Goal: Find specific page/section: Find specific page/section

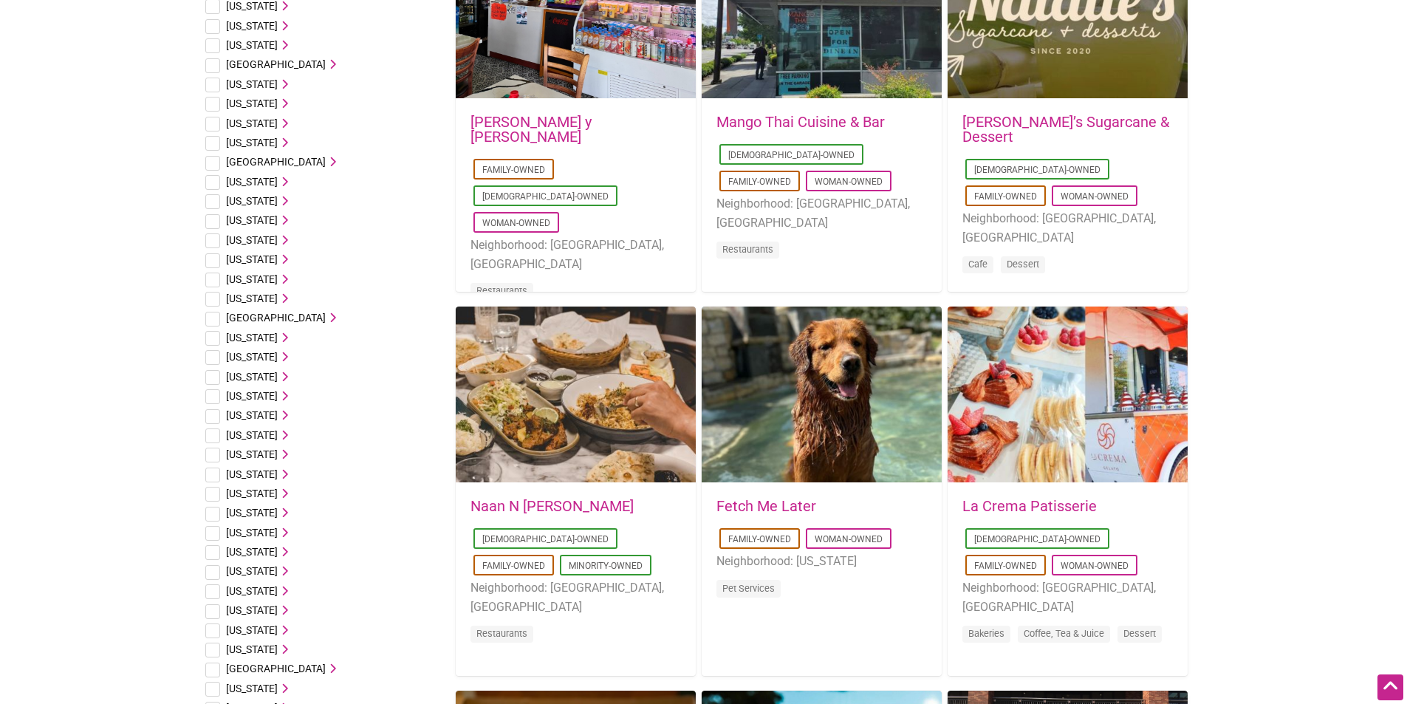
scroll to position [222, 0]
click at [240, 141] on span "[US_STATE]" at bounding box center [252, 143] width 52 height 12
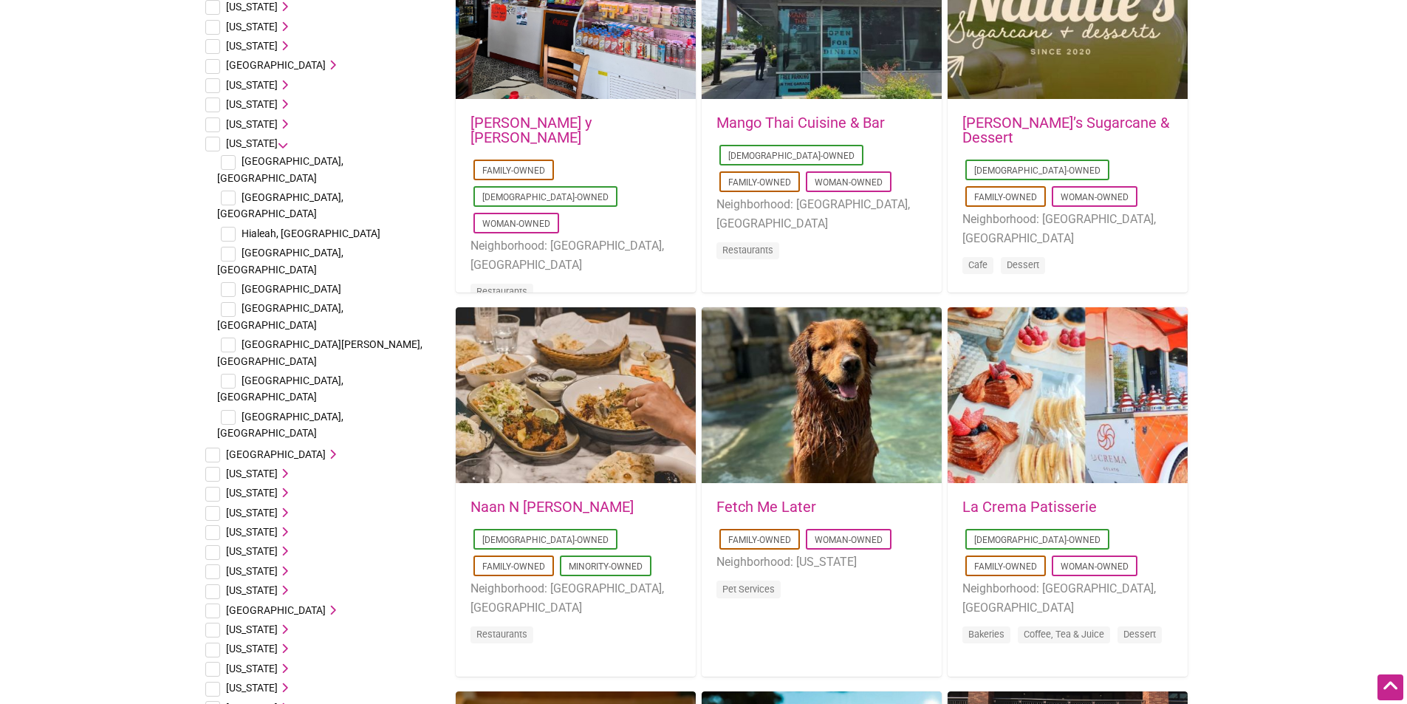
click at [278, 191] on span "[GEOGRAPHIC_DATA], [GEOGRAPHIC_DATA]" at bounding box center [280, 205] width 126 height 28
click at [296, 191] on span "[GEOGRAPHIC_DATA], [GEOGRAPHIC_DATA]" at bounding box center [280, 205] width 126 height 28
click at [226, 191] on input "checkbox" at bounding box center [228, 198] width 15 height 15
checkbox input "true"
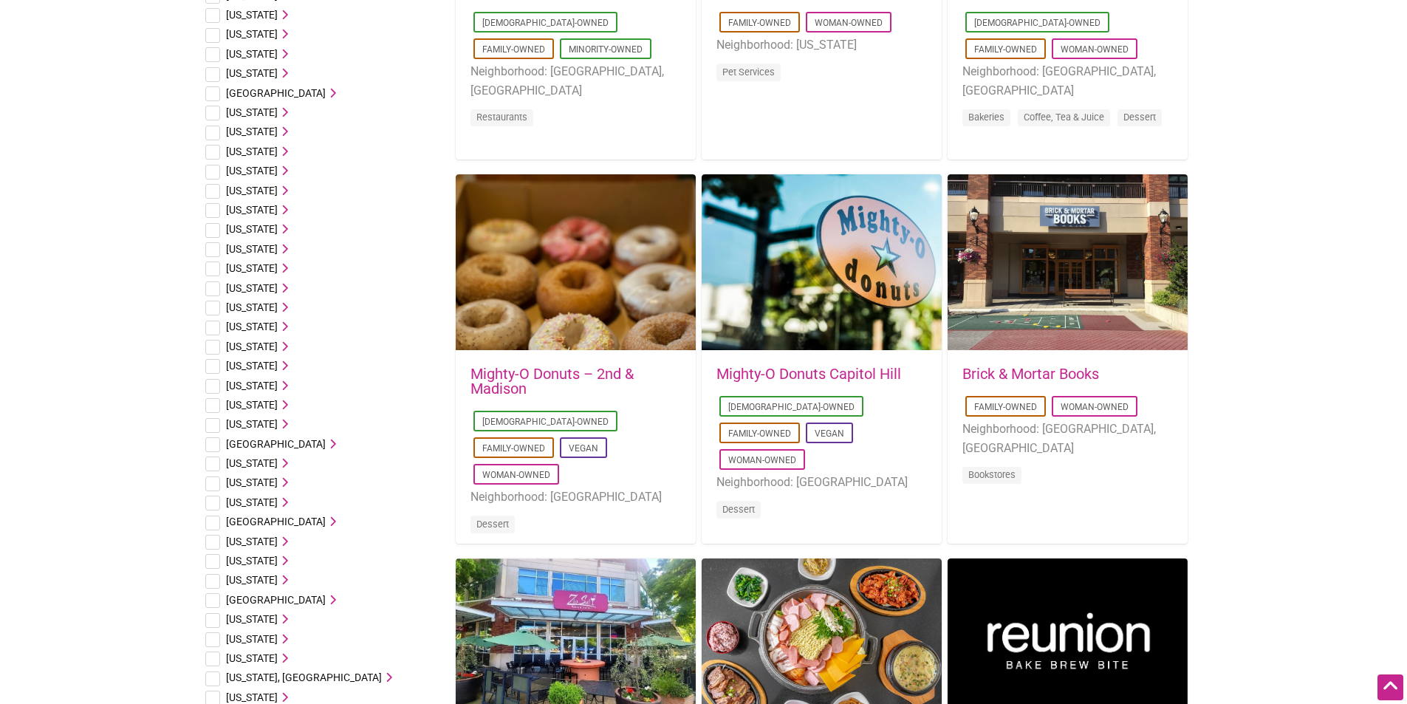
scroll to position [887, 0]
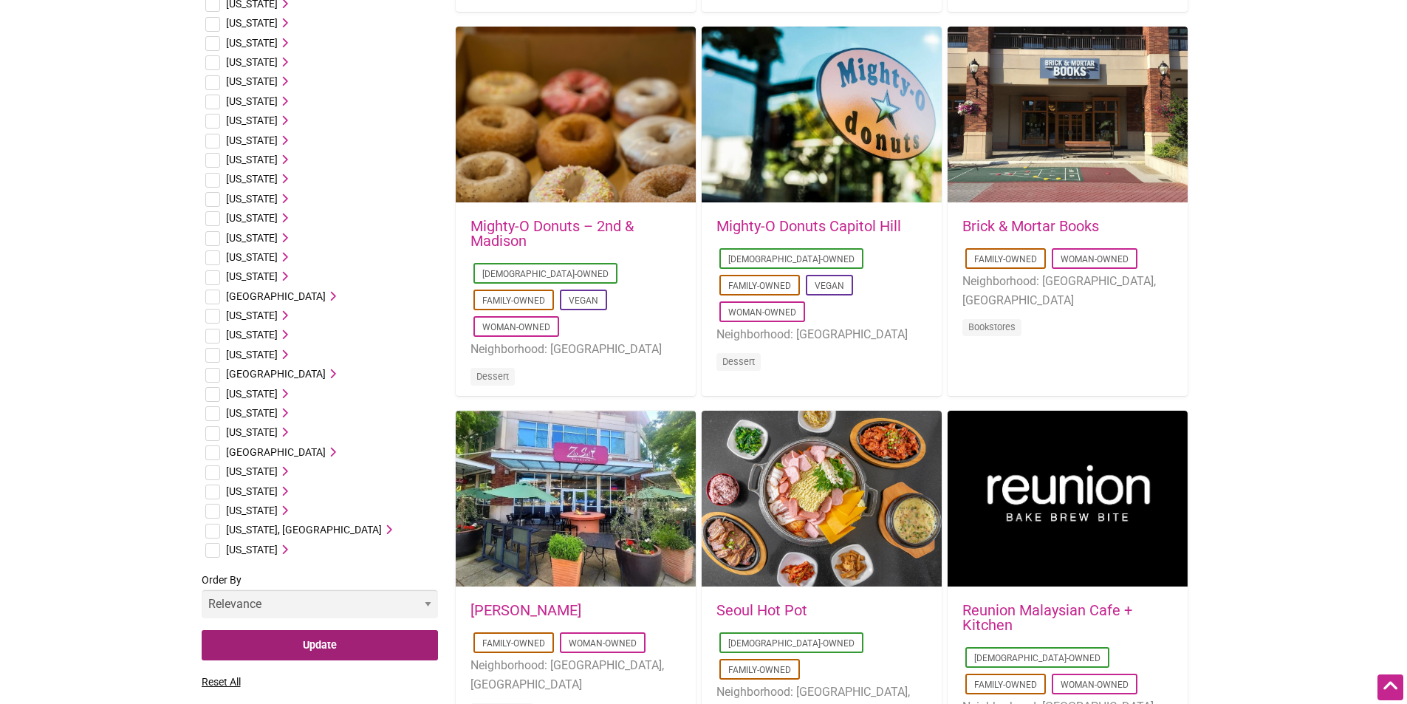
click at [307, 630] on input "Update" at bounding box center [320, 645] width 236 height 30
